Goal: Navigation & Orientation: Find specific page/section

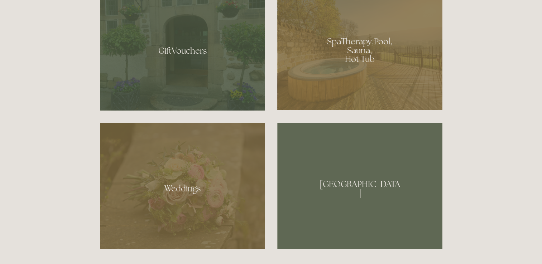
scroll to position [537, 0]
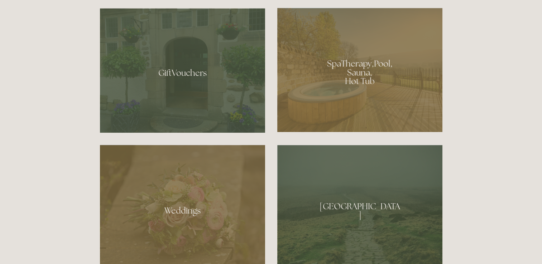
click at [342, 88] on div at bounding box center [359, 70] width 165 height 124
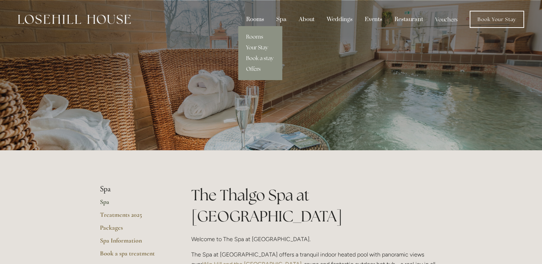
click at [260, 21] on div "Rooms" at bounding box center [255, 20] width 29 height 14
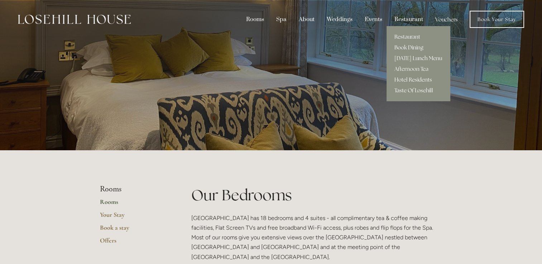
click at [400, 20] on div "Restaurant" at bounding box center [408, 20] width 39 height 14
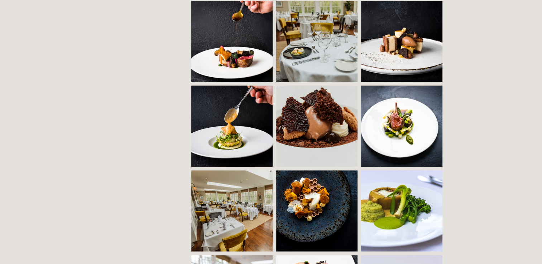
scroll to position [501, 0]
